Goal: Find specific page/section: Find specific page/section

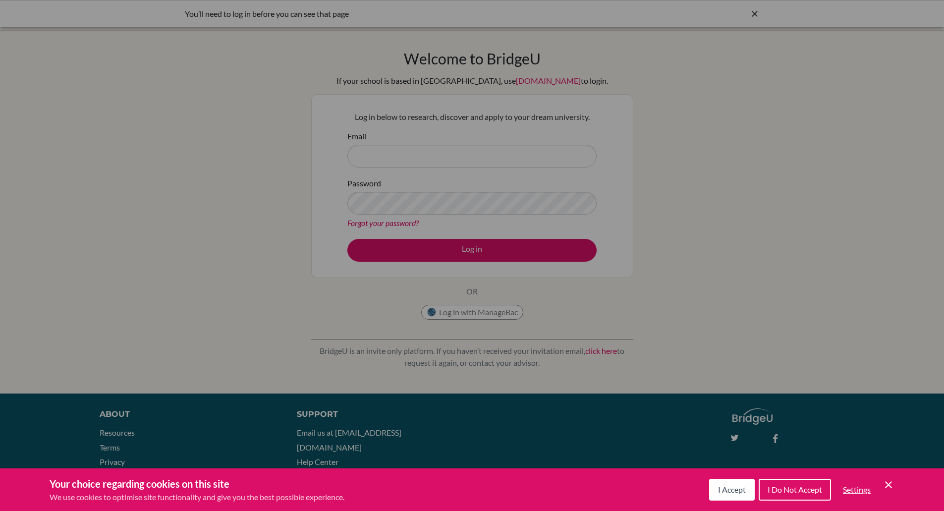
click at [461, 153] on div "Cookie Preferences" at bounding box center [472, 255] width 944 height 511
click at [403, 159] on div "Cookie Preferences" at bounding box center [472, 255] width 944 height 511
click at [733, 492] on span "I Accept" at bounding box center [732, 489] width 28 height 9
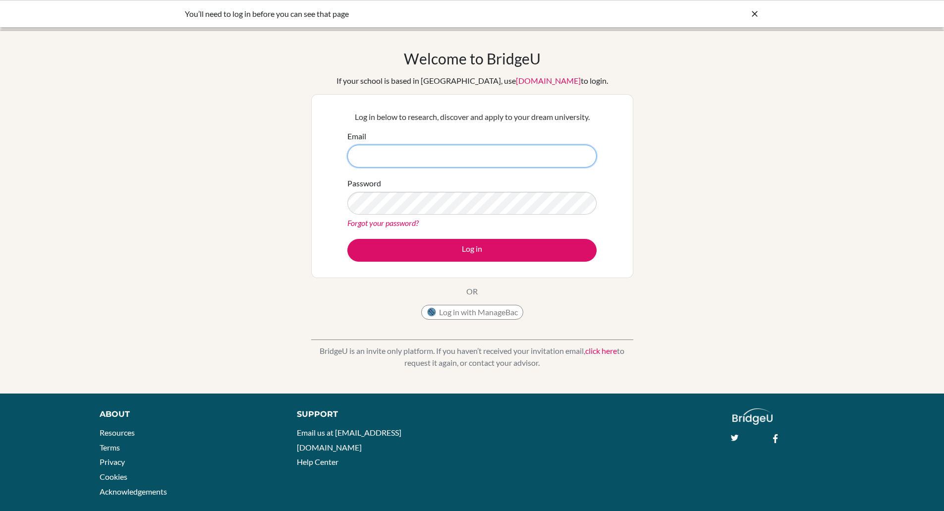
click at [481, 156] on input "Email" at bounding box center [471, 156] width 249 height 23
type input "roseanne.mccormackbengtsson@helsingborg.se"
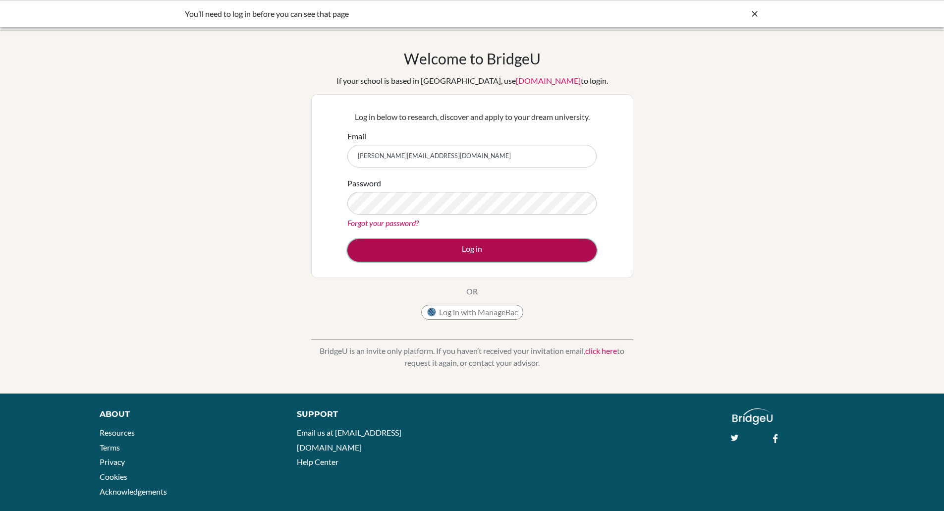
click at [485, 246] on button "Log in" at bounding box center [471, 250] width 249 height 23
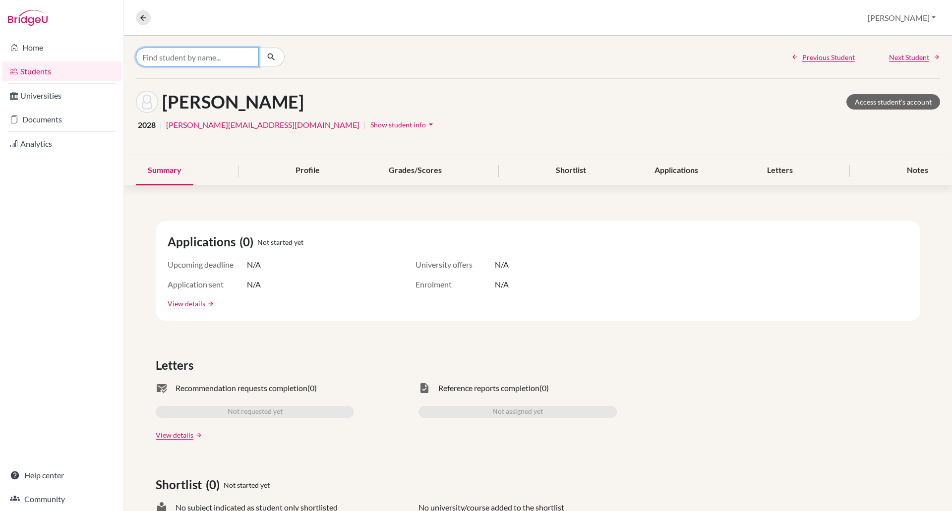
click at [198, 62] on input "Find student by name..." at bounding box center [197, 57] width 123 height 19
type input "anzell"
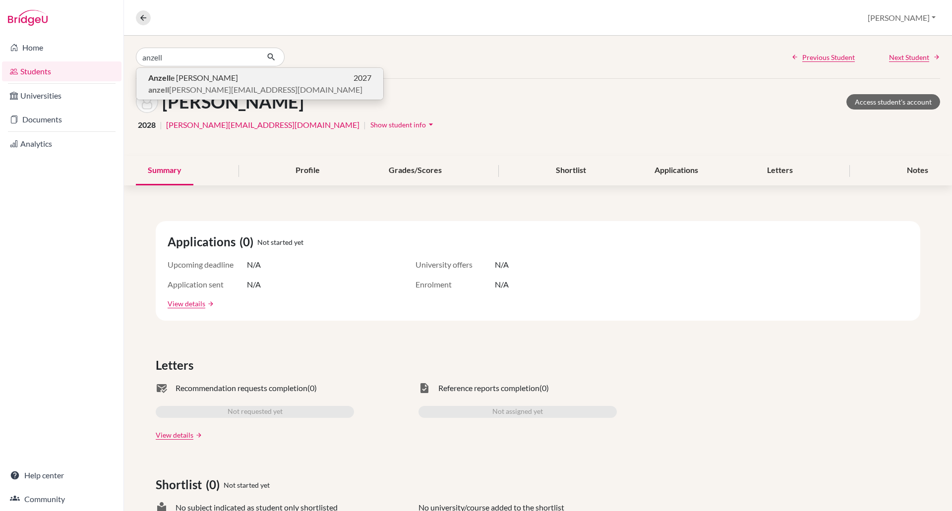
click at [195, 76] on span "[PERSON_NAME]" at bounding box center [193, 78] width 90 height 12
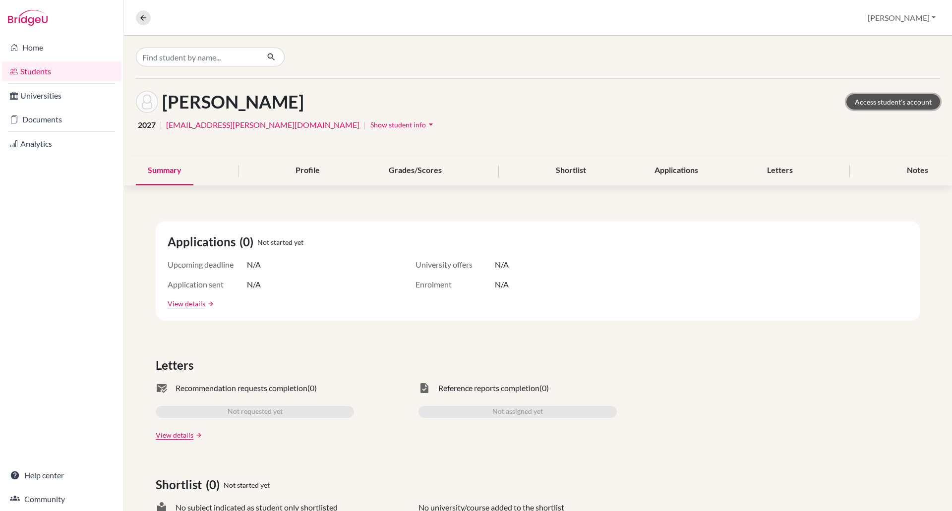
click at [868, 101] on link "Access student's account" at bounding box center [893, 101] width 94 height 15
